Goal: Task Accomplishment & Management: Manage account settings

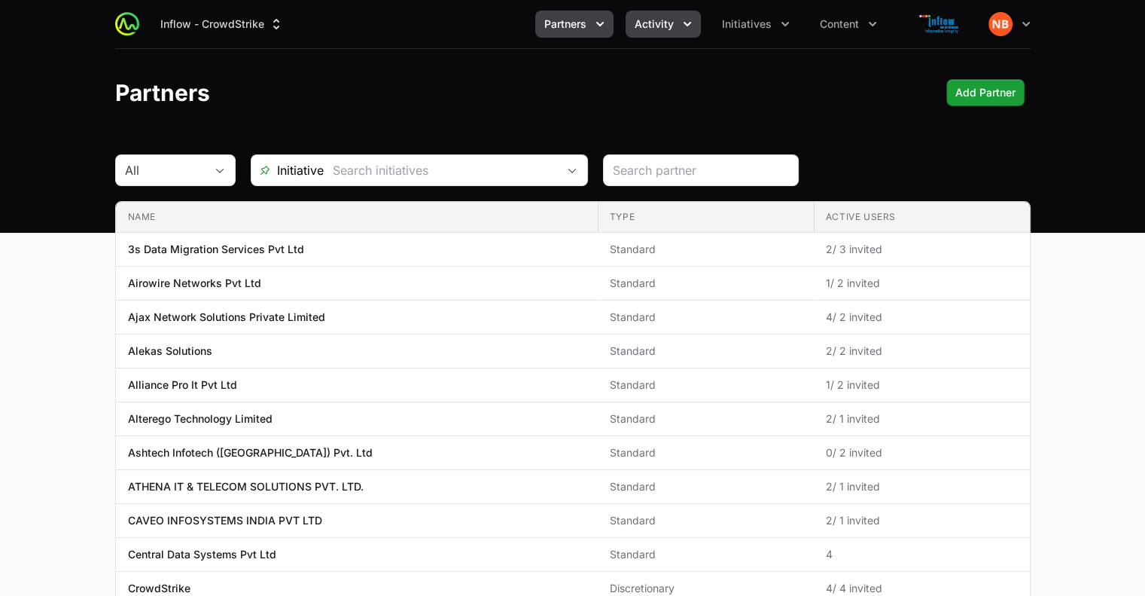
click at [684, 27] on icon "Activity menu" at bounding box center [687, 24] width 15 height 15
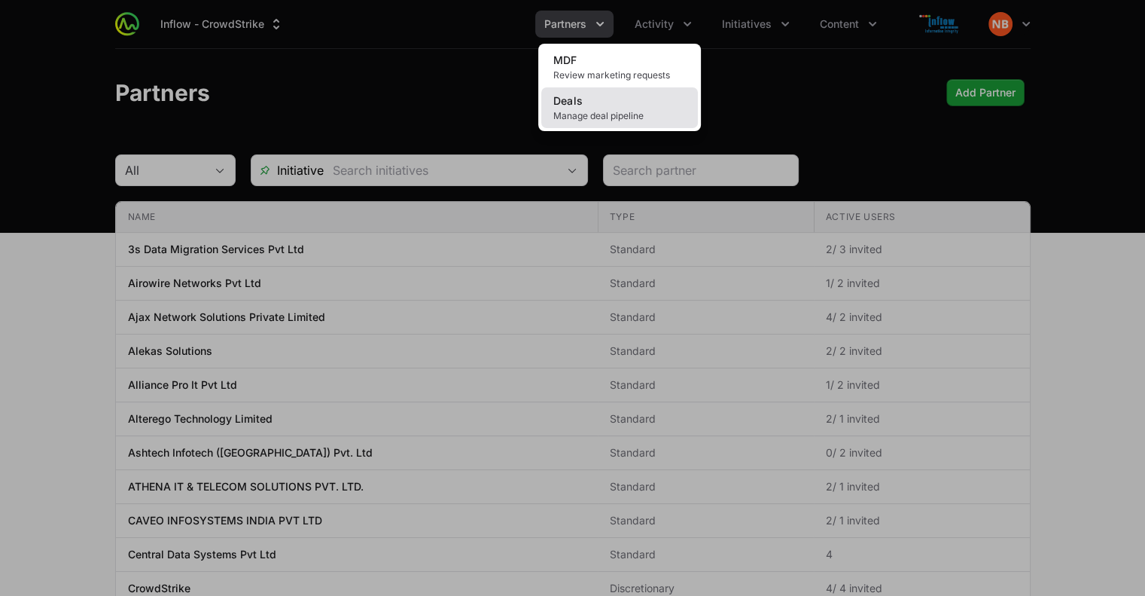
click at [617, 120] on span "Manage deal pipeline" at bounding box center [619, 116] width 133 height 12
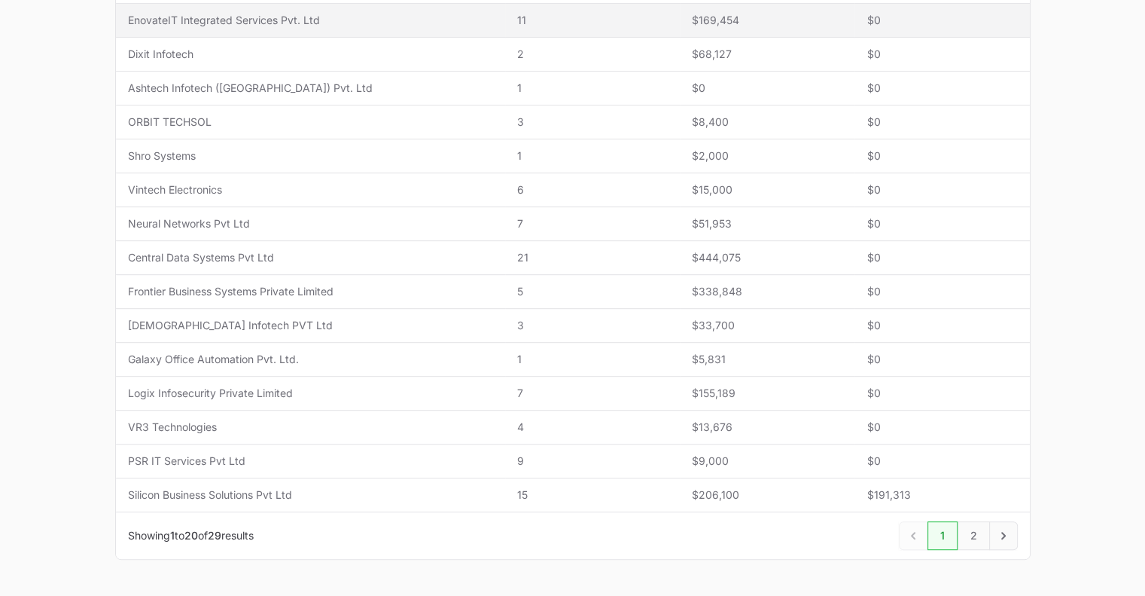
scroll to position [589, 0]
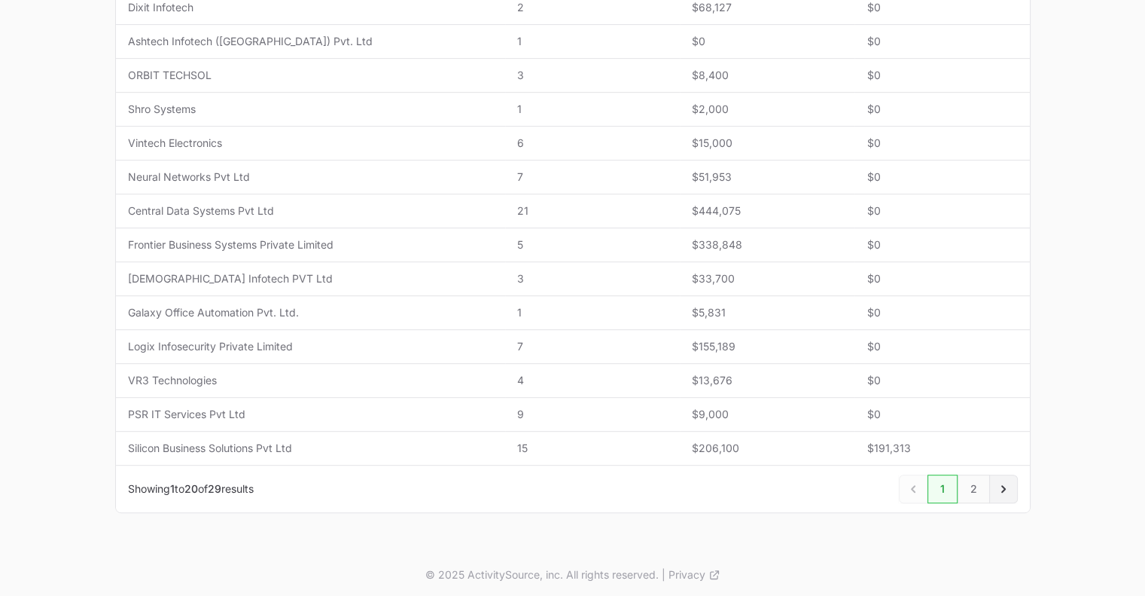
click at [1002, 490] on icon "Next" at bounding box center [1003, 488] width 15 height 15
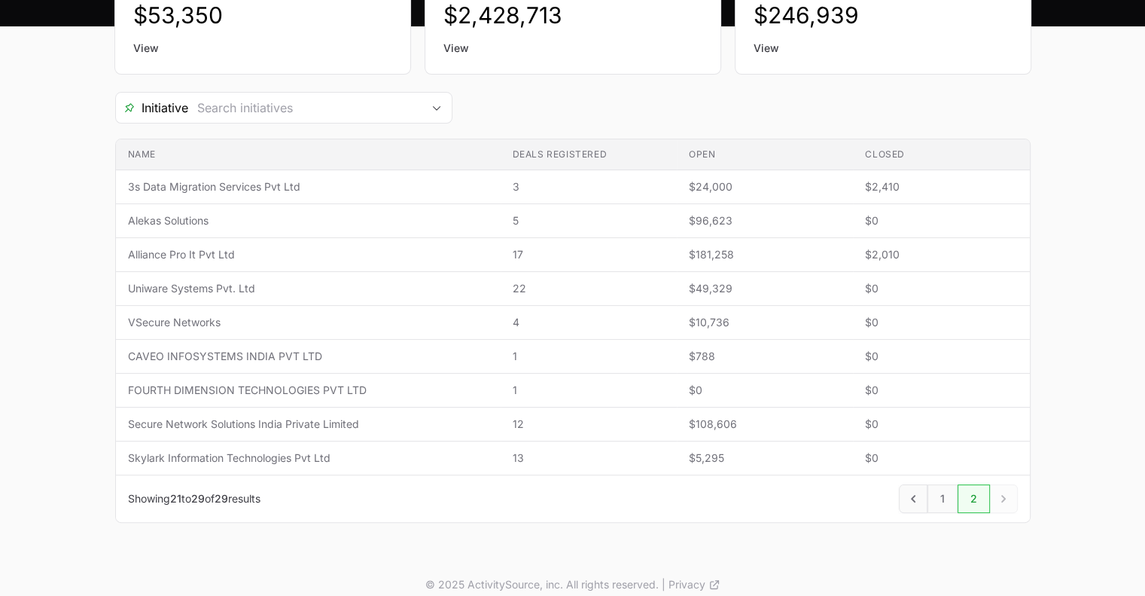
scroll to position [207, 0]
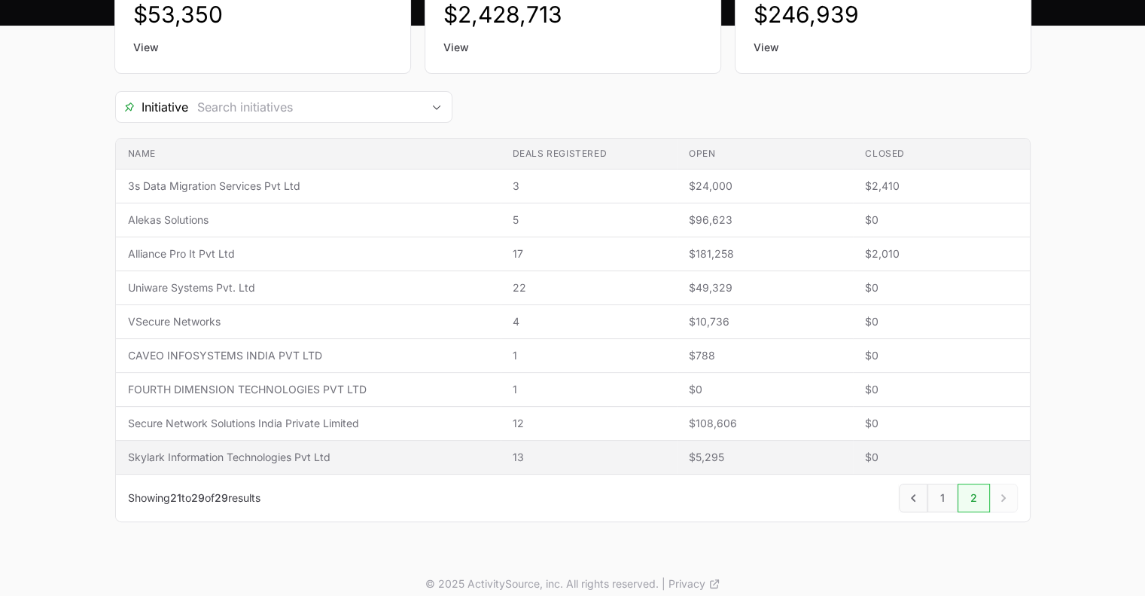
click at [261, 454] on span "Skylark Information Technologies Pvt Ltd" at bounding box center [308, 457] width 361 height 15
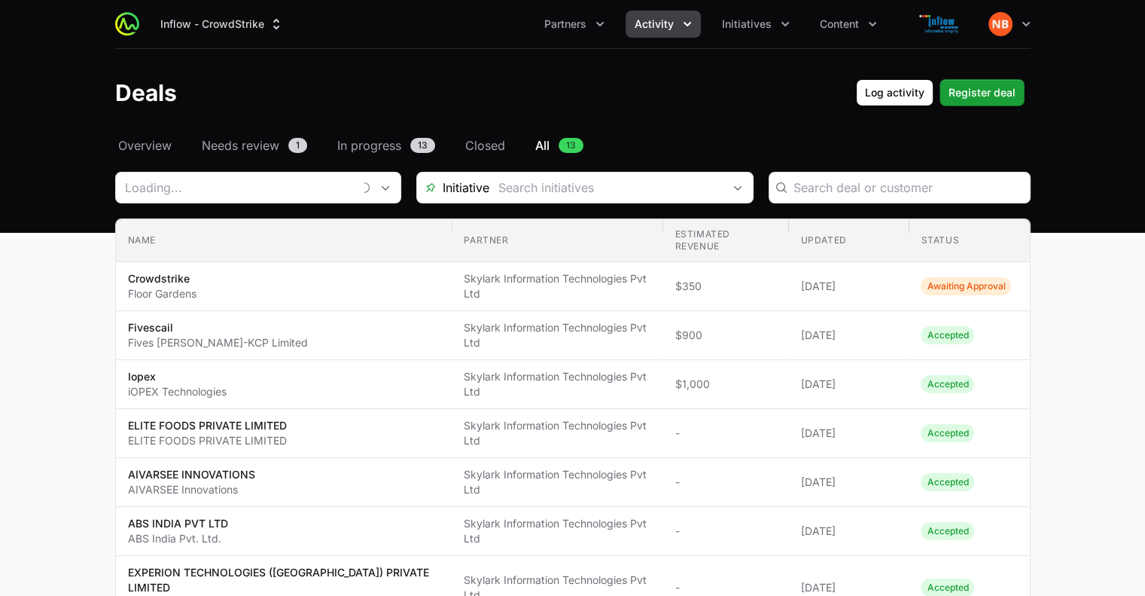
type input "Skylark Information Technologies Pvt Ltd"
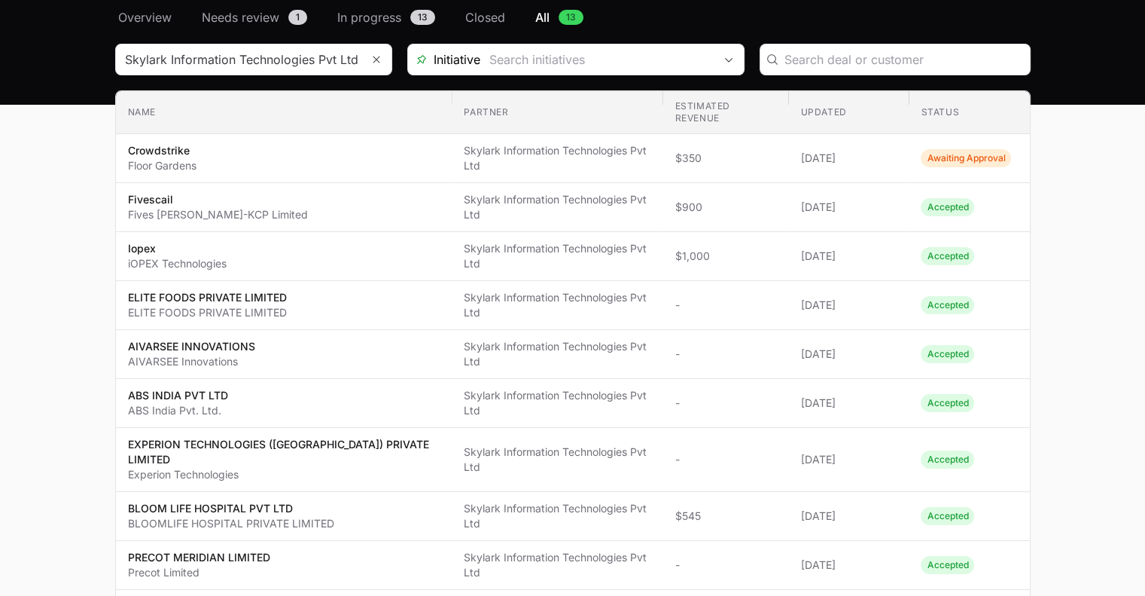
scroll to position [125, 0]
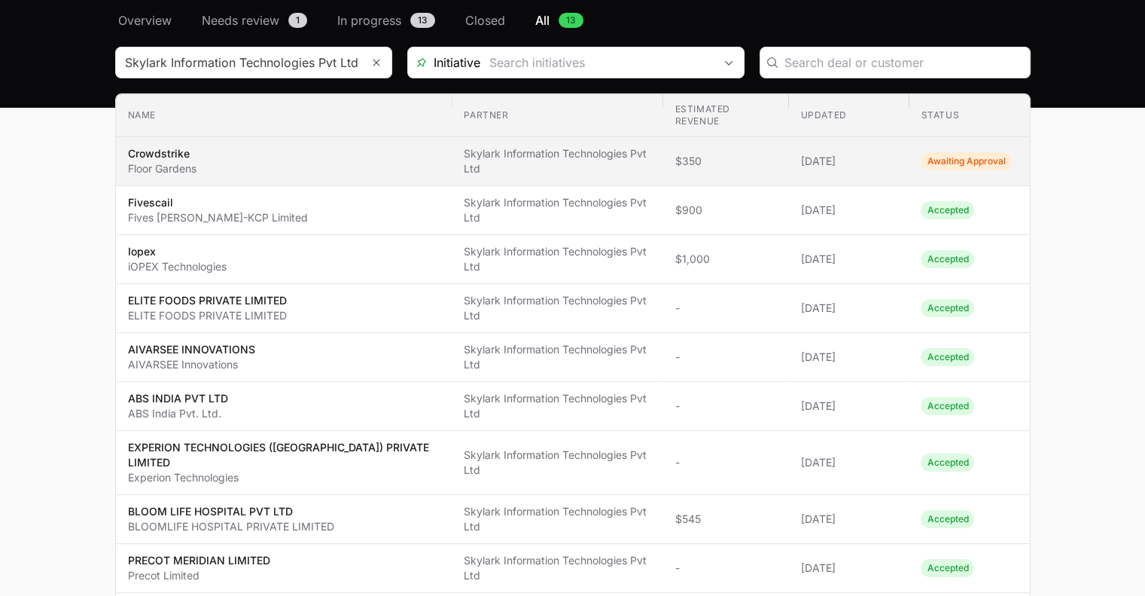
click at [154, 161] on p "Floor Gardens" at bounding box center [162, 168] width 69 height 15
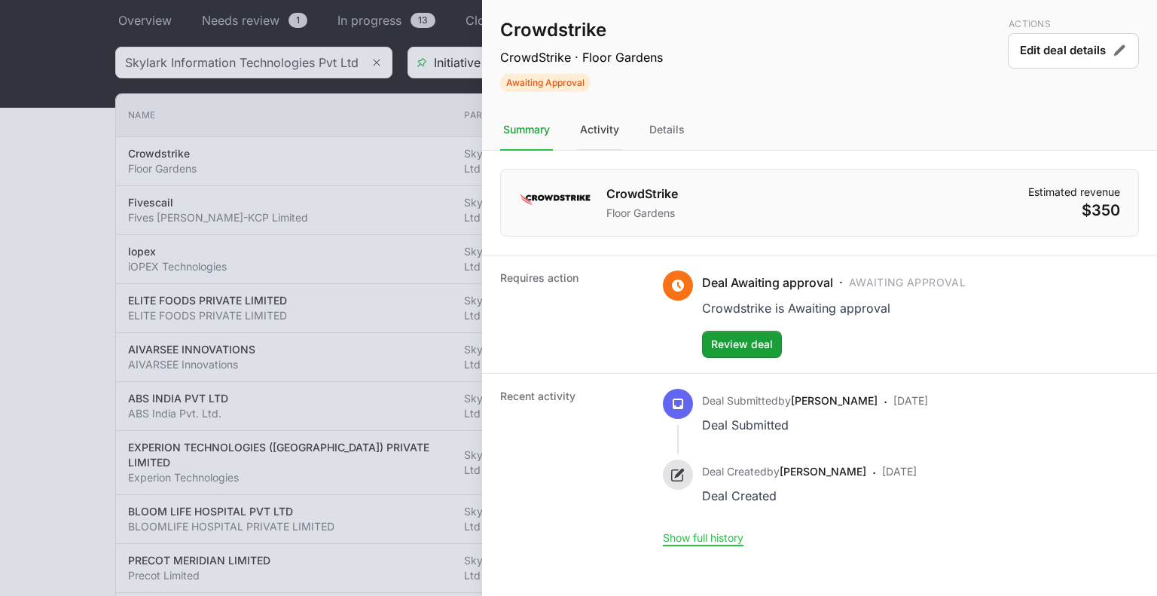
click at [602, 130] on div "Activity" at bounding box center [599, 130] width 45 height 41
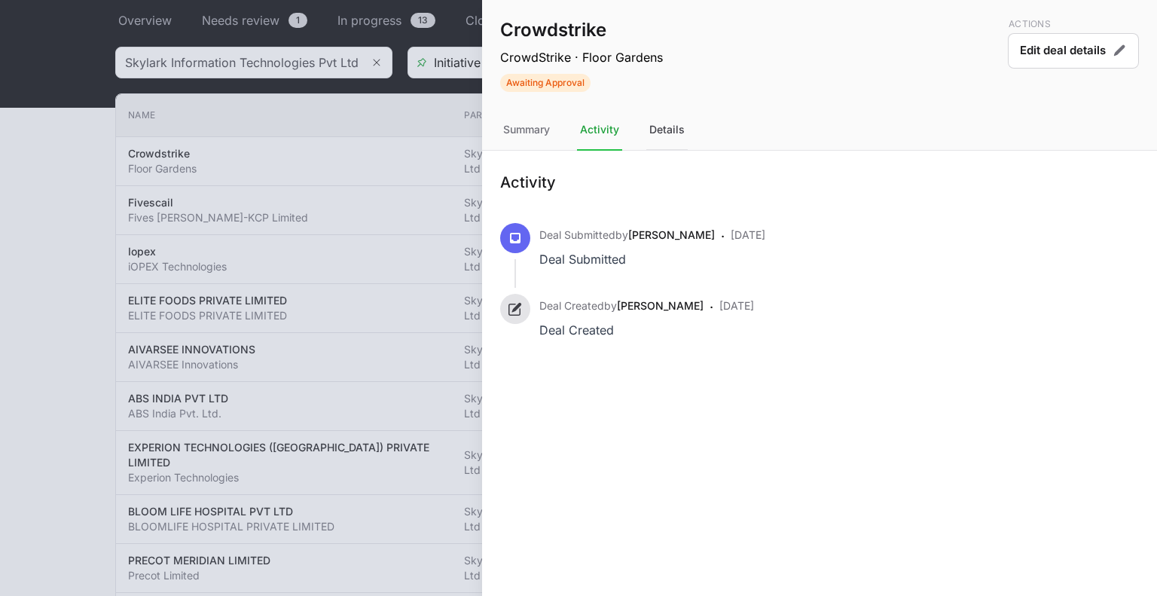
click at [661, 130] on div "Details" at bounding box center [666, 130] width 41 height 41
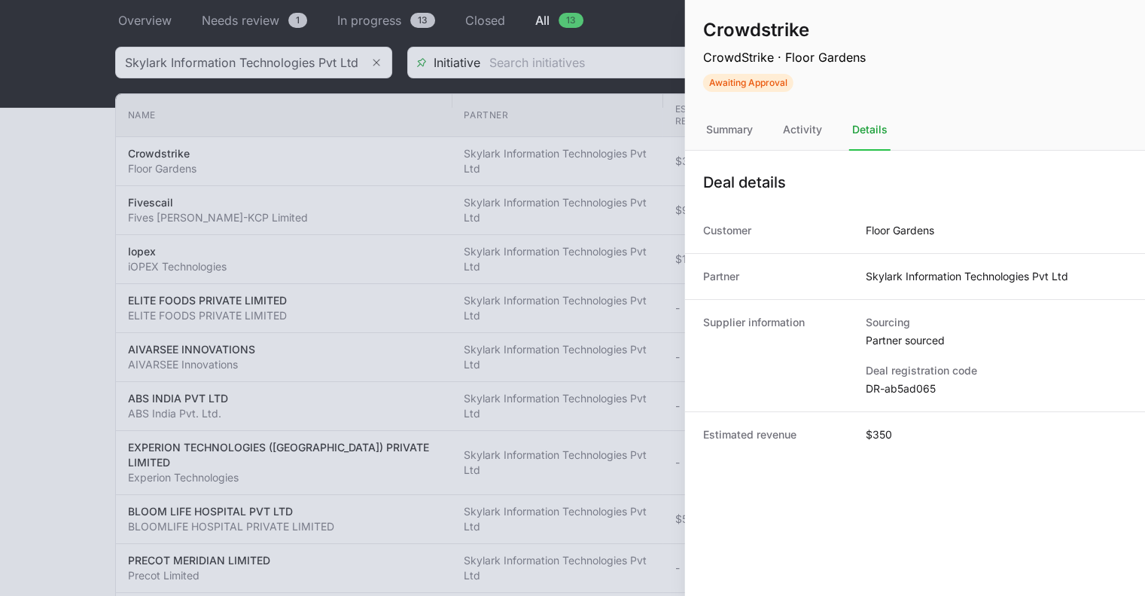
click at [44, 245] on div at bounding box center [572, 298] width 1145 height 596
